Goal: Task Accomplishment & Management: Manage account settings

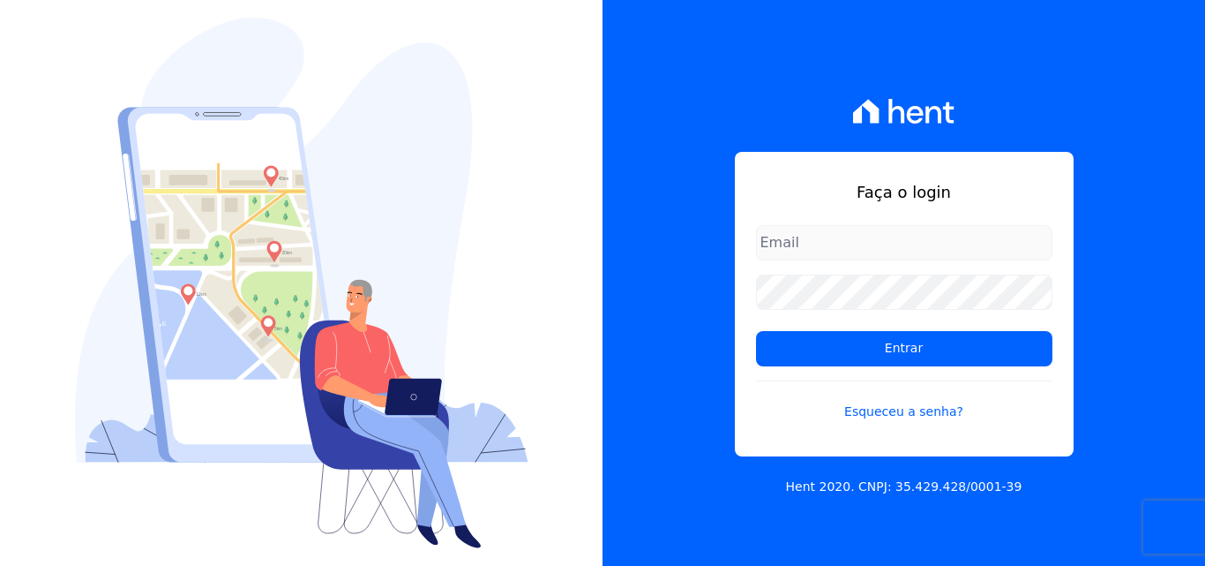
click at [802, 234] on input "email" at bounding box center [904, 242] width 297 height 35
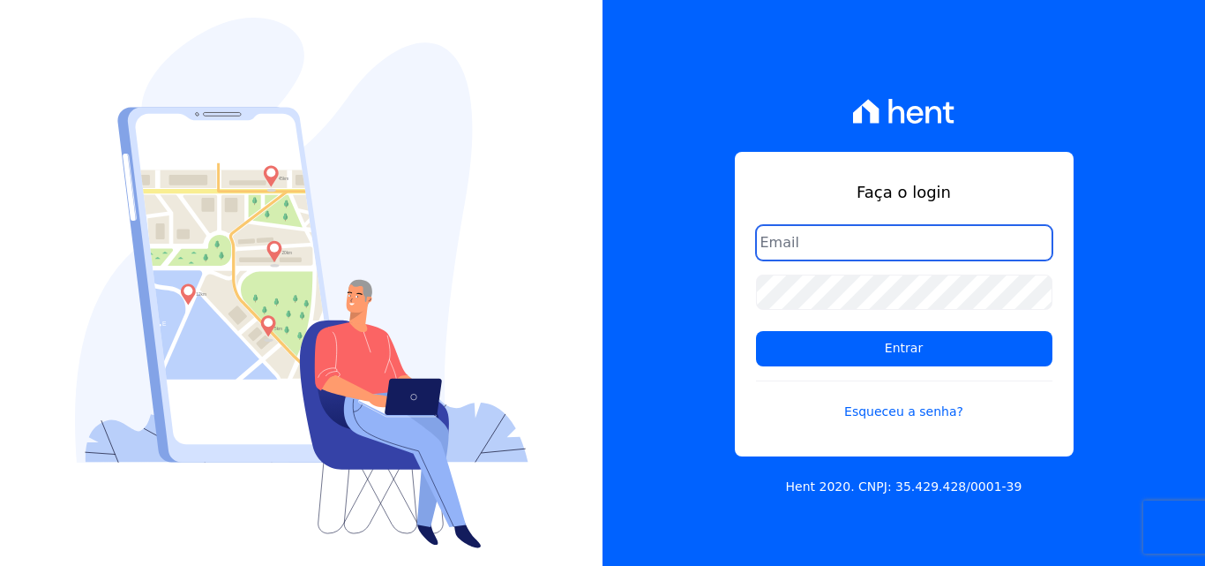
click at [789, 245] on input "email" at bounding box center [904, 242] width 297 height 35
type input "[EMAIL_ADDRESS][DOMAIN_NAME]"
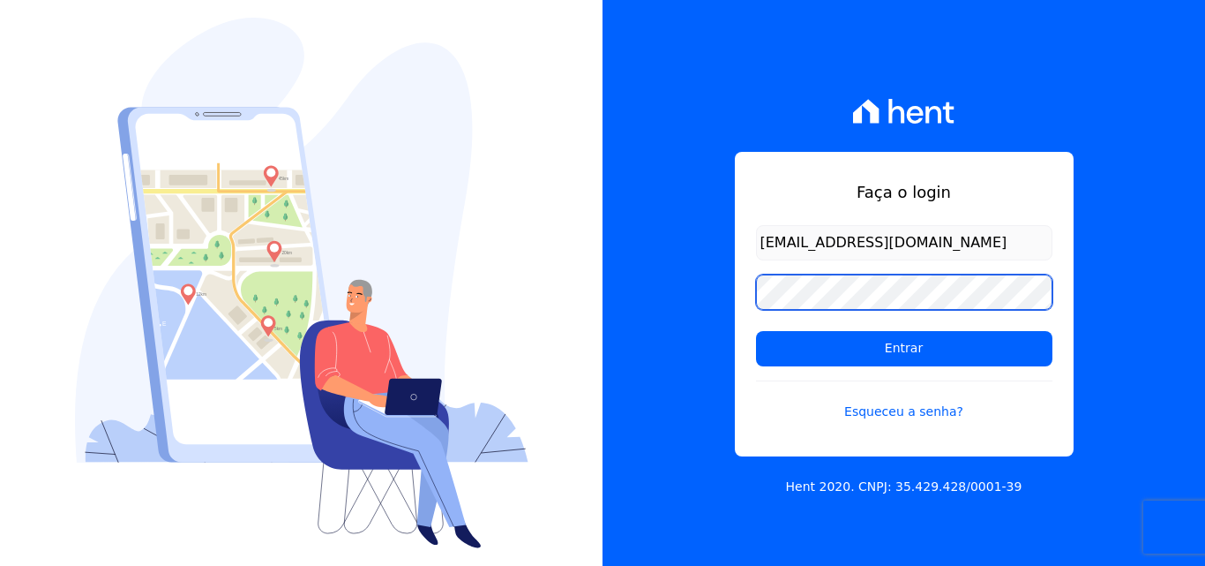
click at [756, 331] on input "Entrar" at bounding box center [904, 348] width 297 height 35
